Goal: Task Accomplishment & Management: Use online tool/utility

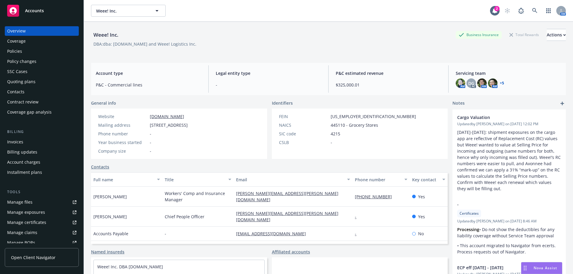
click at [546, 53] on div "Weee! Inc. Business Insurance Total Rewards Actions DBA: dba: [DOMAIN_NAME] and…" at bounding box center [328, 41] width 475 height 24
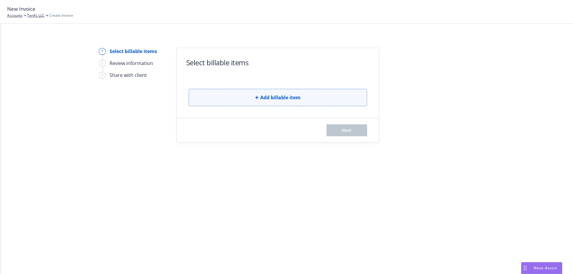
click at [233, 102] on button "Add billable item" at bounding box center [278, 97] width 179 height 17
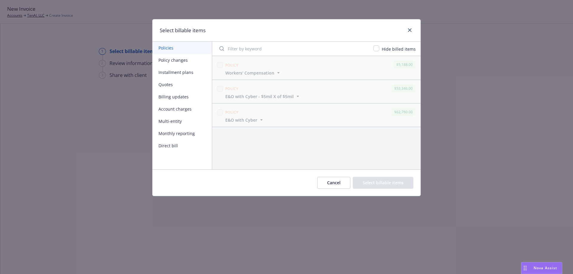
click at [181, 100] on button "Billing updates" at bounding box center [182, 97] width 59 height 12
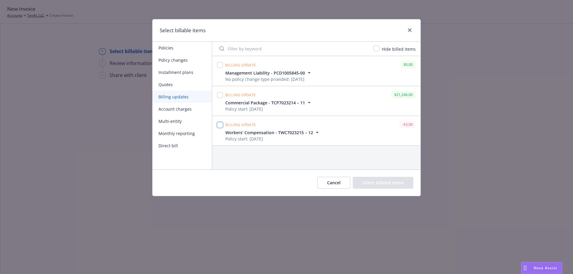
click at [220, 125] on input "checkbox" at bounding box center [220, 125] width 6 height 6
checkbox input "true"
click at [408, 184] on button "Select billable items" at bounding box center [383, 183] width 61 height 12
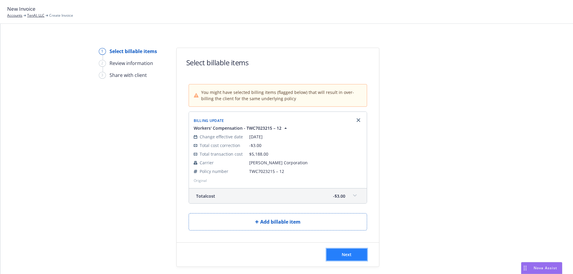
click at [333, 252] on button "Next" at bounding box center [347, 255] width 41 height 12
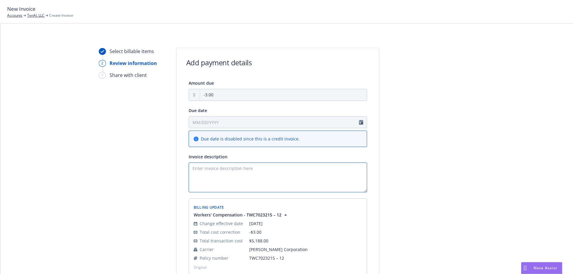
click at [244, 169] on textarea "Invoice description" at bounding box center [278, 178] width 179 height 30
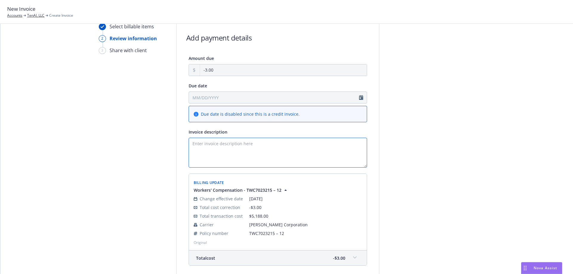
scroll to position [60, 0]
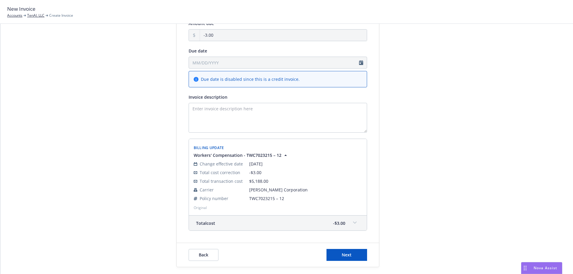
click at [5, 142] on div "Select billable items 2 Review information 3 Share with client Add payment deta…" at bounding box center [286, 149] width 573 height 251
click at [254, 113] on textarea "Invoice description" at bounding box center [278, 118] width 179 height 30
paste textarea "Return premium due to REASON. Payment will be remitted upon receipt from the ca…"
click at [191, 107] on textarea "Return premium due to REASON. Payment will be remitted upon receipt from the ca…" at bounding box center [278, 118] width 179 height 30
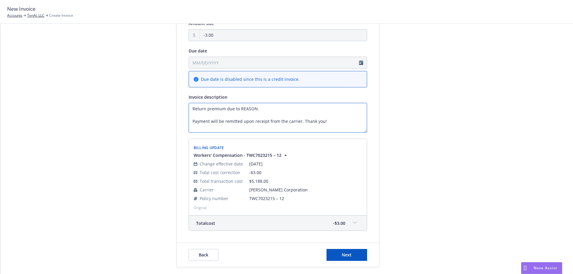
scroll to position [0, 0]
click at [242, 111] on textarea "Return premium due to REASON. Payment will be remitted upon receipt from the ca…" at bounding box center [278, 118] width 179 height 30
click at [260, 111] on textarea "Return premium due to overbilled binder premium. Payment will be remitted upon …" at bounding box center [278, 118] width 179 height 30
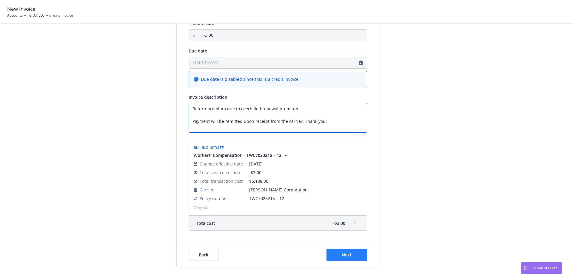
type textarea "Return premium due to overbilled renewal premium. Payment will be remitted upon…"
click at [350, 257] on button "Next" at bounding box center [347, 255] width 41 height 12
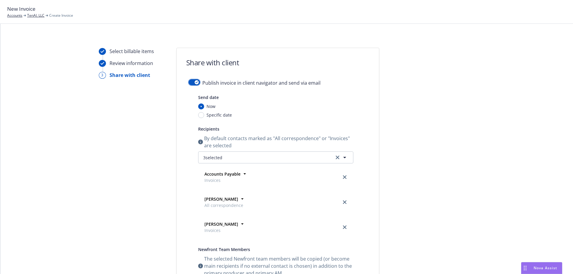
click at [190, 84] on button "button" at bounding box center [194, 82] width 11 height 6
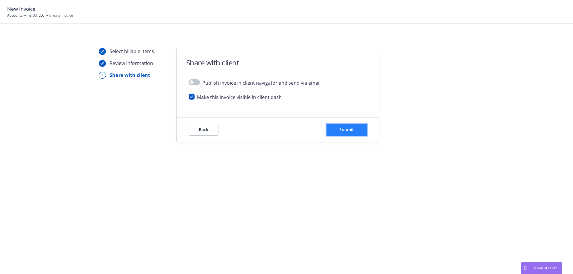
click at [341, 128] on span "Submit" at bounding box center [347, 130] width 15 height 6
